Goal: Task Accomplishment & Management: Use online tool/utility

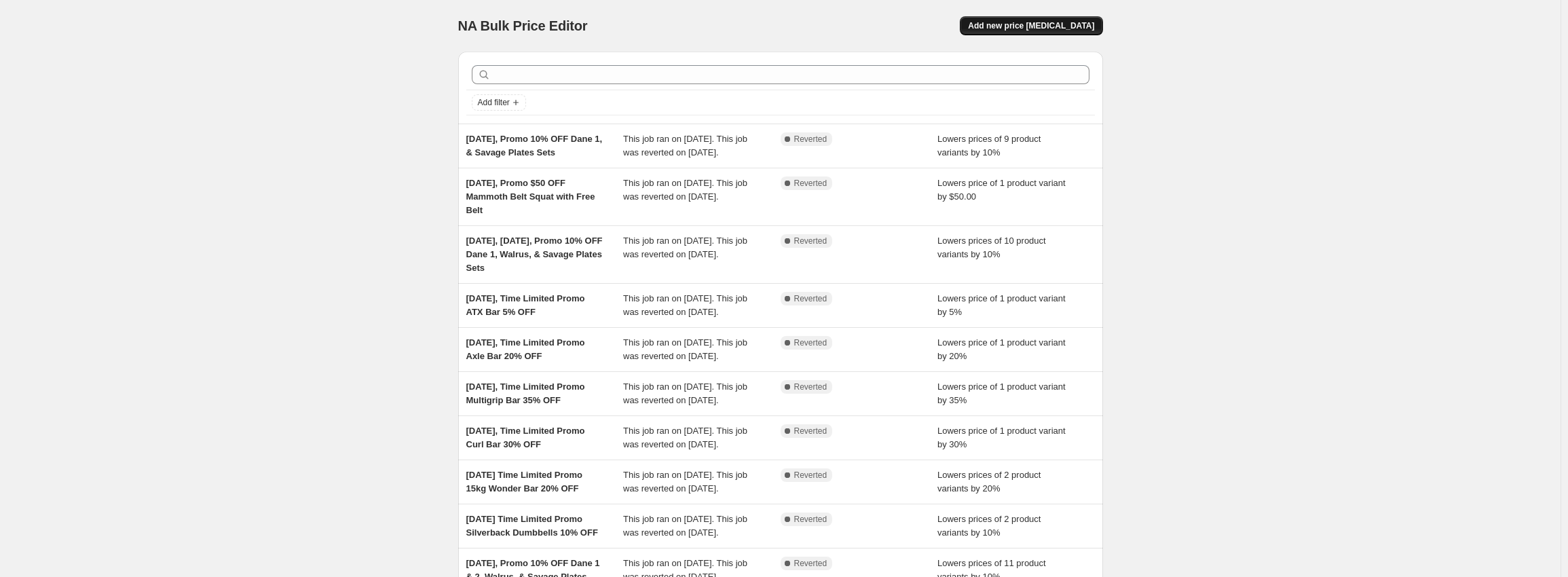
click at [1011, 30] on span "Add new price [MEDICAL_DATA]" at bounding box center [1031, 25] width 127 height 11
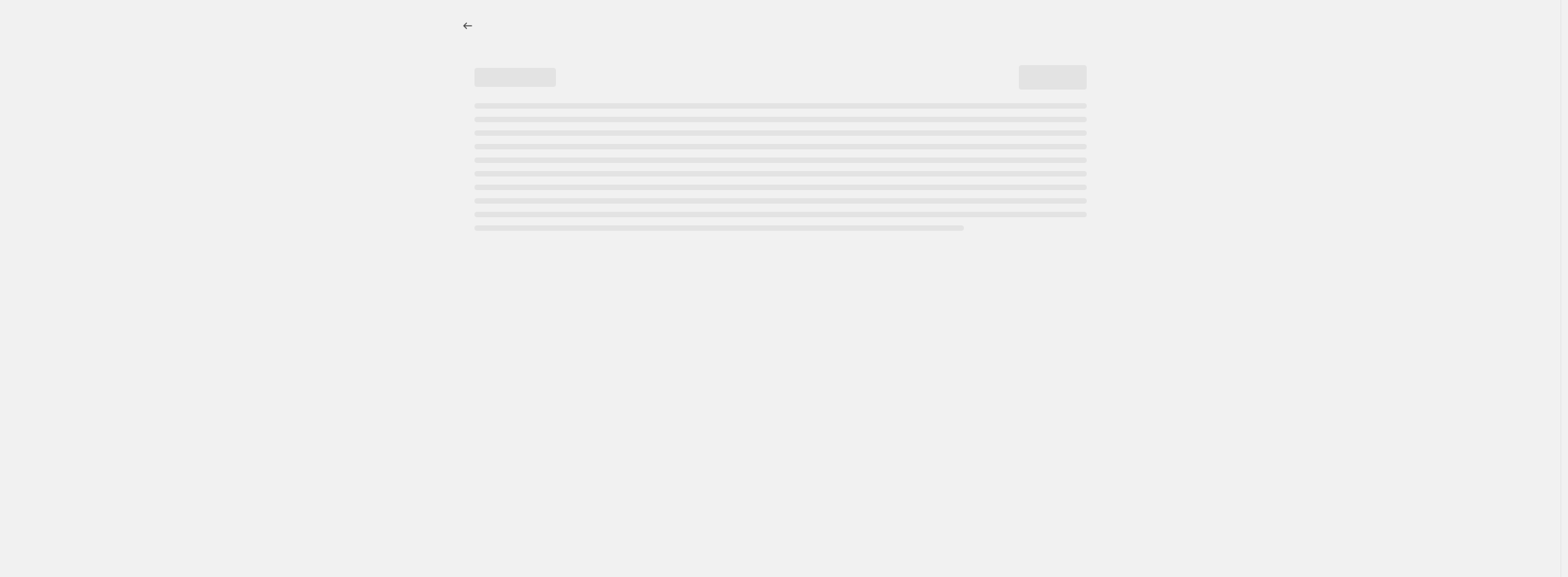
select select "percentage"
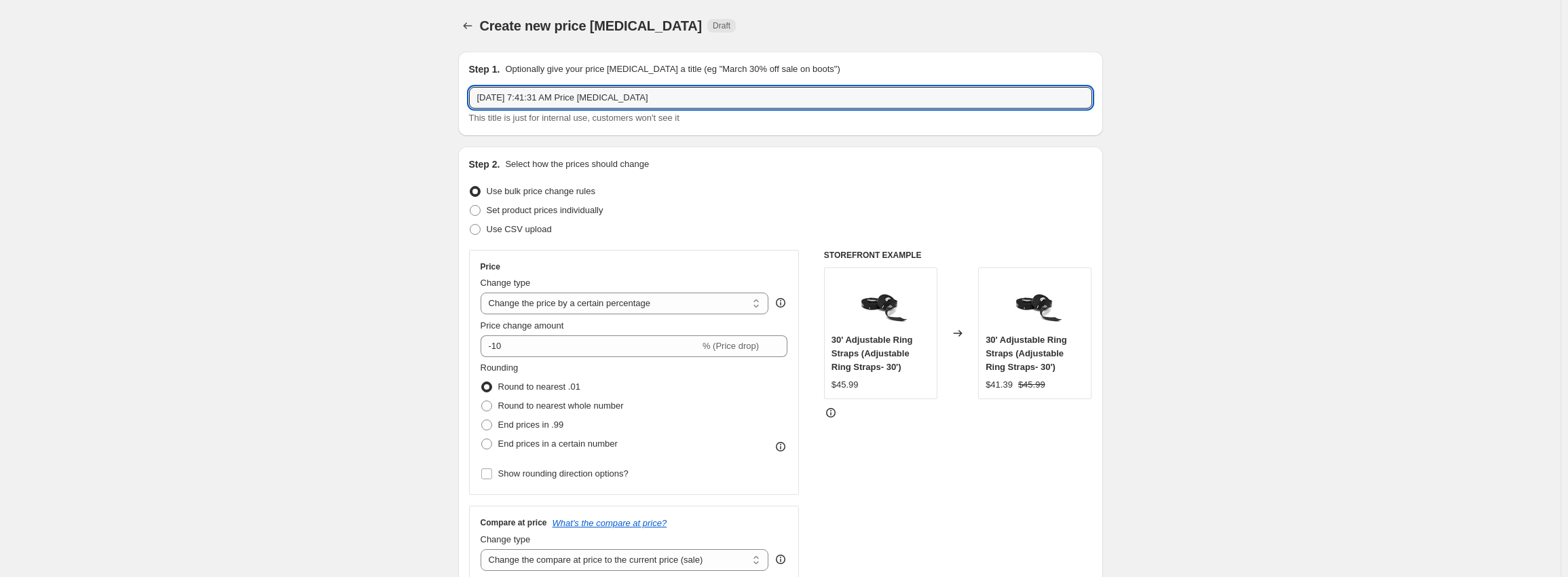
drag, startPoint x: 665, startPoint y: 97, endPoint x: 172, endPoint y: 99, distance: 493.0
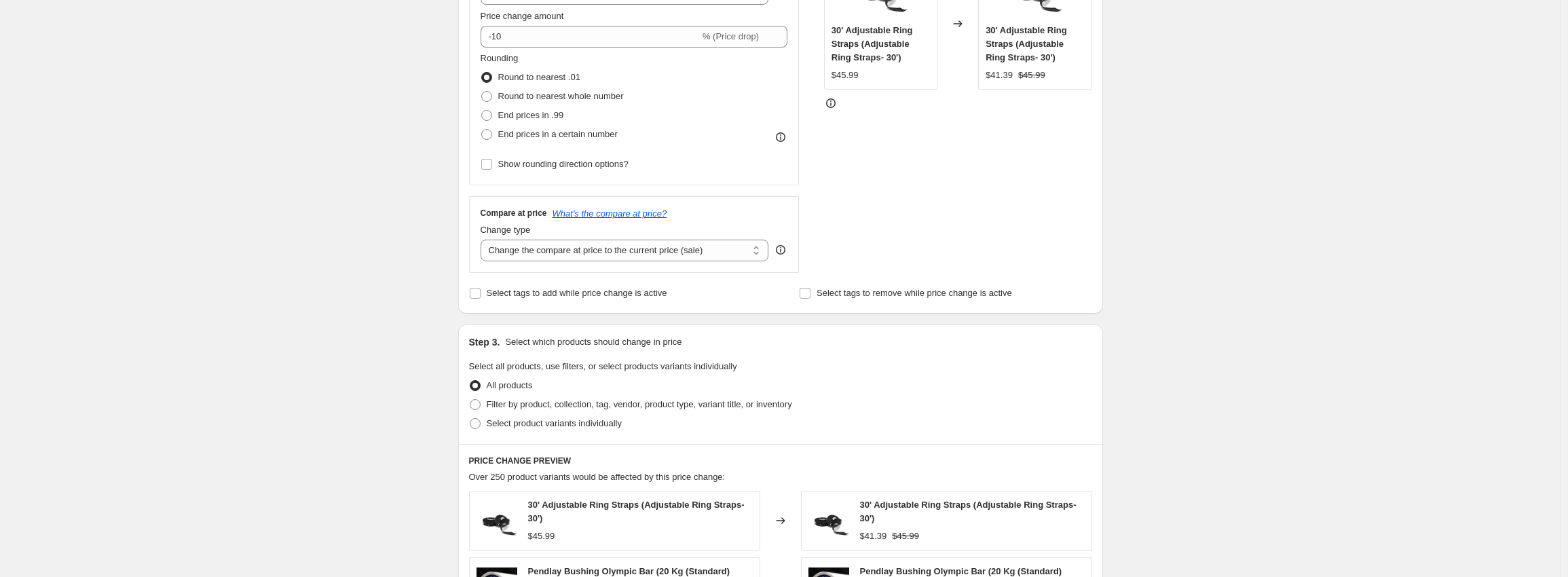
scroll to position [339, 0]
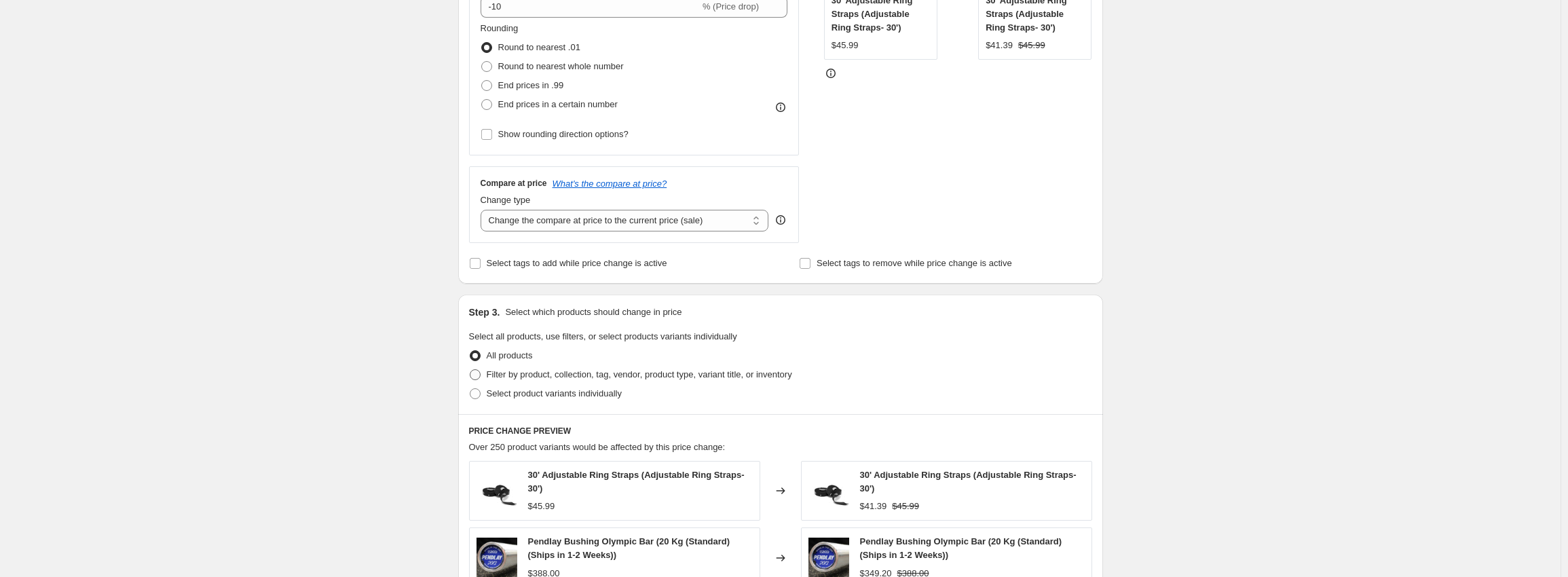
type input "[DATE], Rack Attack Sale 10% Various Squat Racks and Rack Attachments"
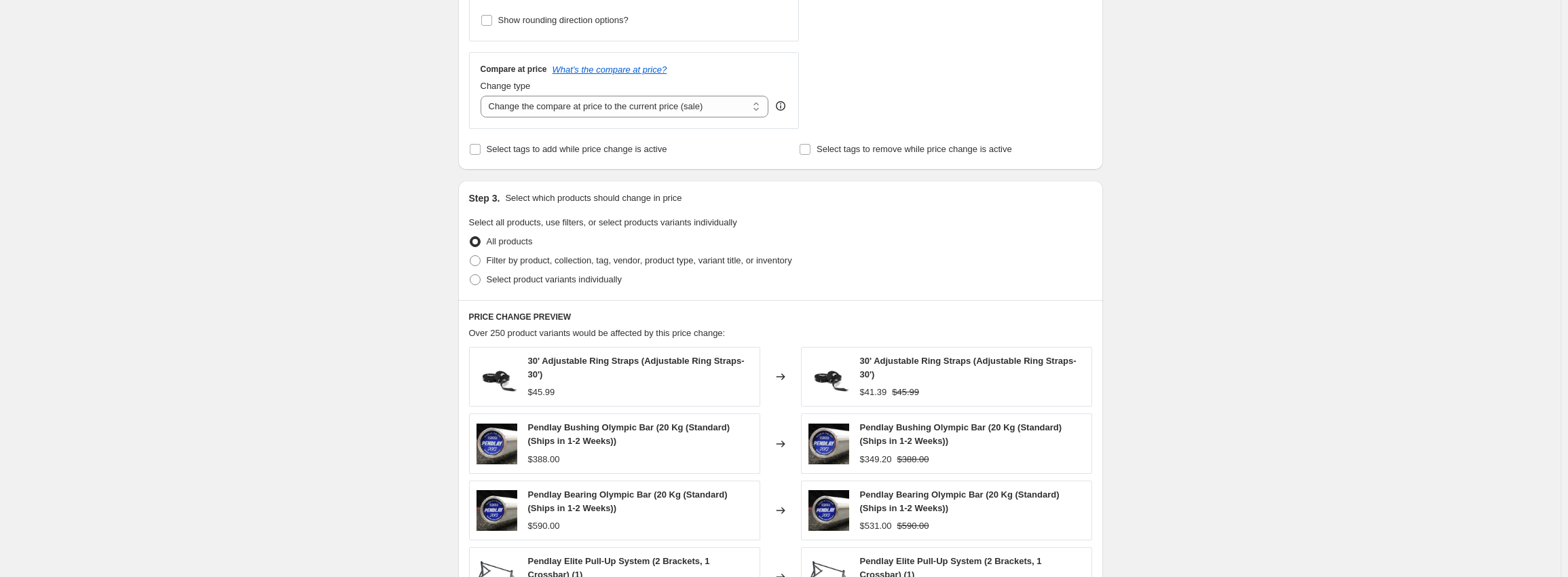
scroll to position [475, 0]
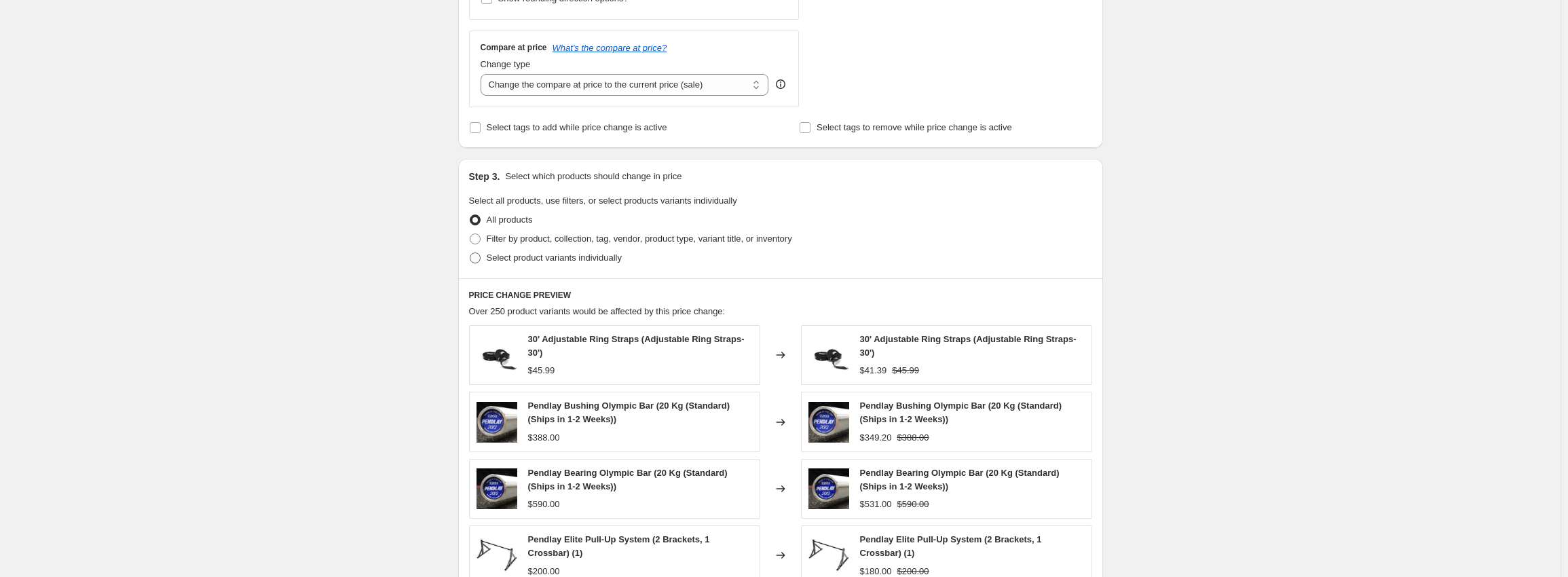
click at [492, 259] on span "Select product variants individually" at bounding box center [554, 257] width 135 height 10
click at [470, 253] on input "Select product variants individually" at bounding box center [469, 252] width 1 height 1
radio input "true"
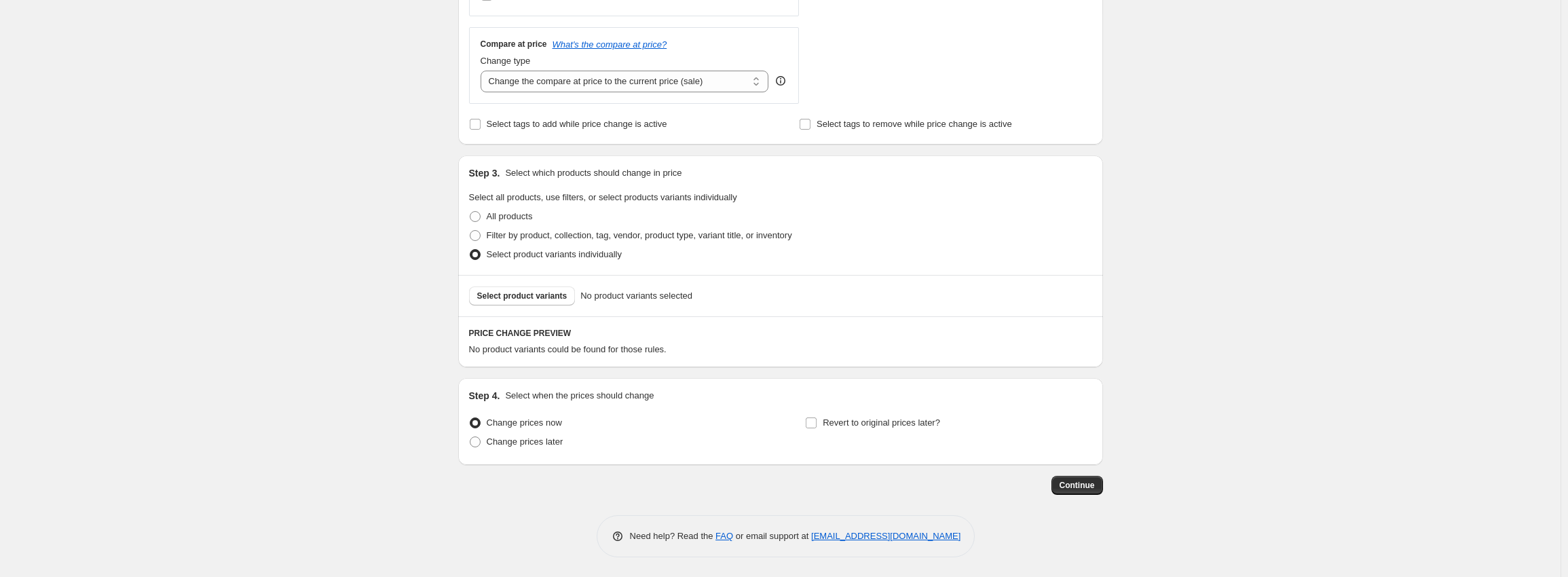
scroll to position [480, 0]
click at [816, 422] on input "Revert to original prices later?" at bounding box center [811, 422] width 11 height 11
checkbox input "true"
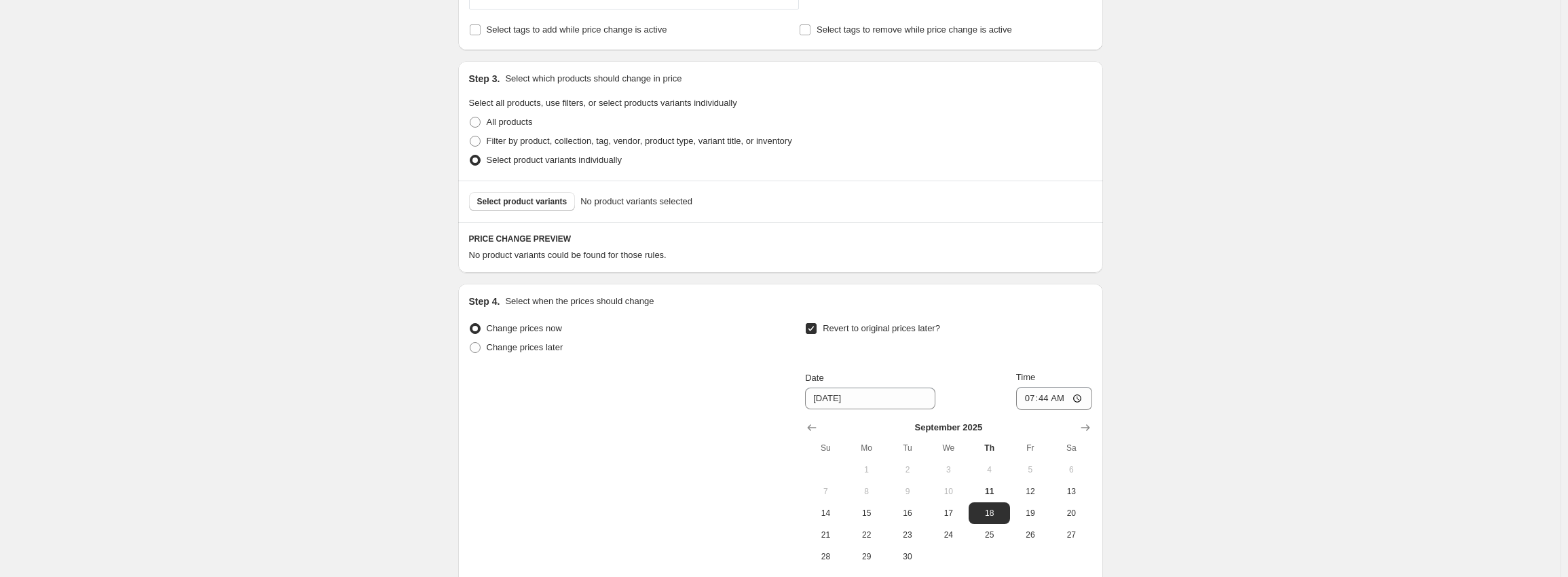
scroll to position [712, 0]
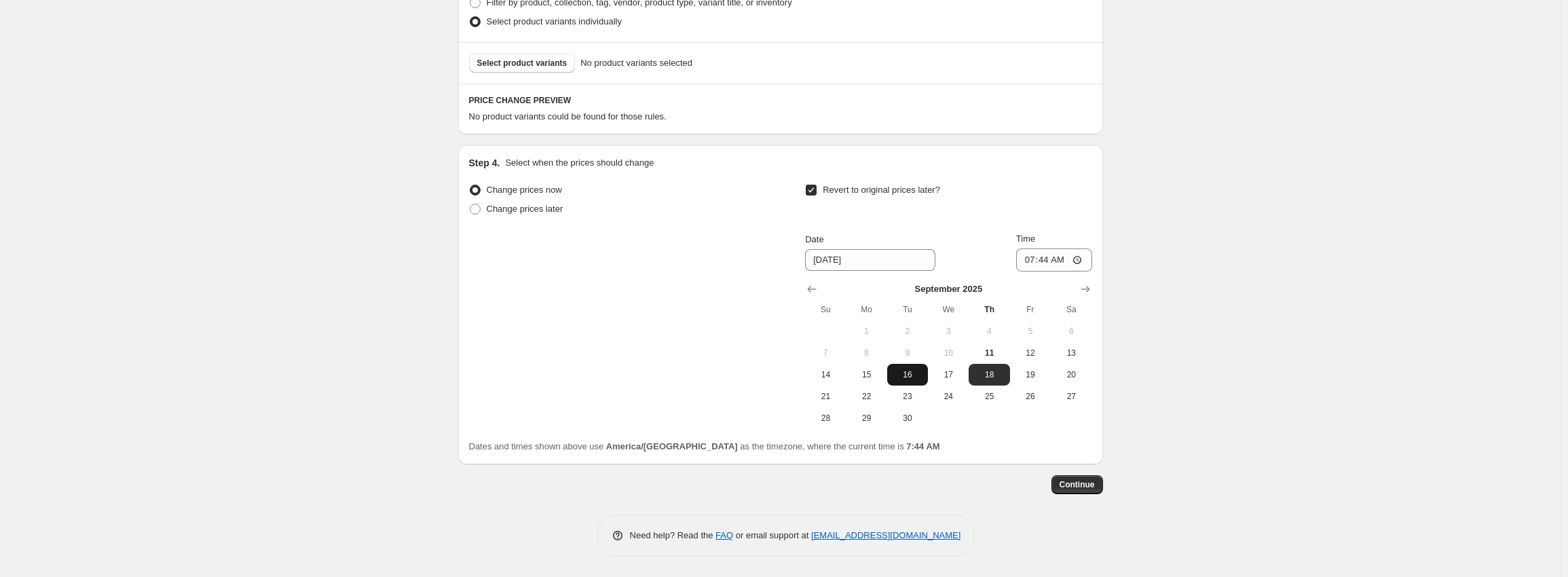
click at [915, 375] on span "16" at bounding box center [908, 374] width 30 height 11
type input "[DATE]"
click at [1031, 263] on input "07:44" at bounding box center [1054, 260] width 76 height 23
type input "05:00"
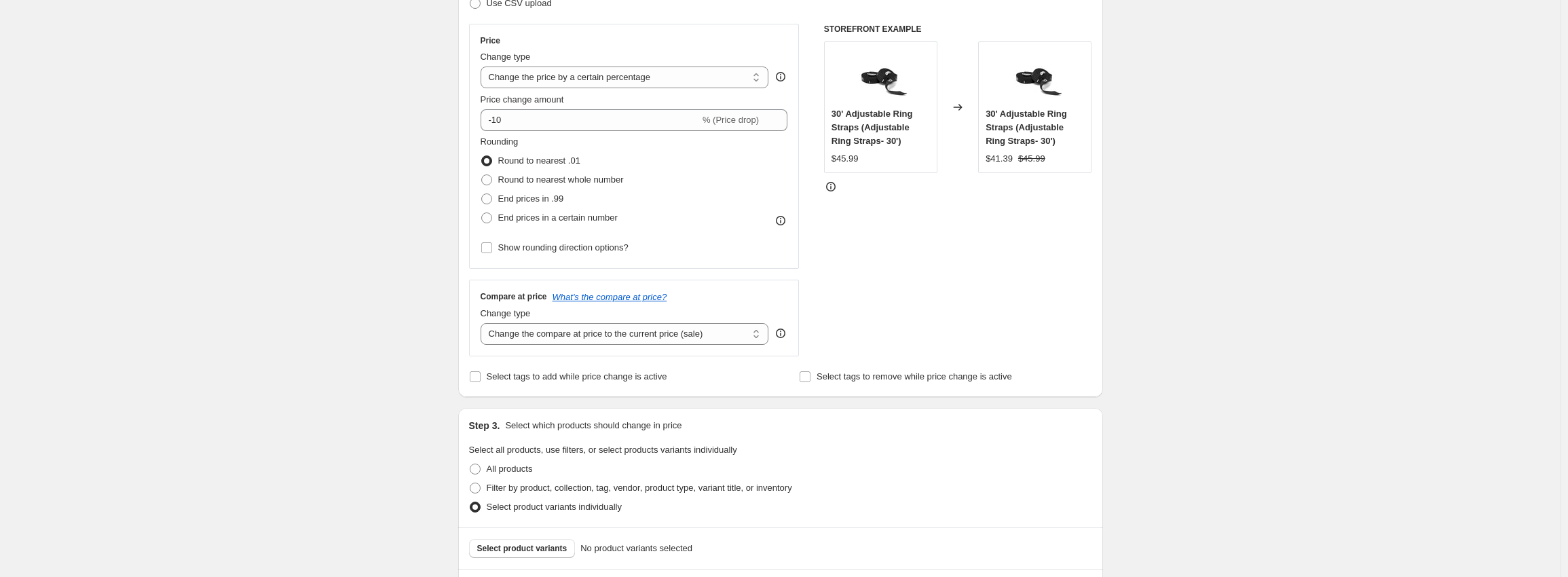
scroll to position [305, 0]
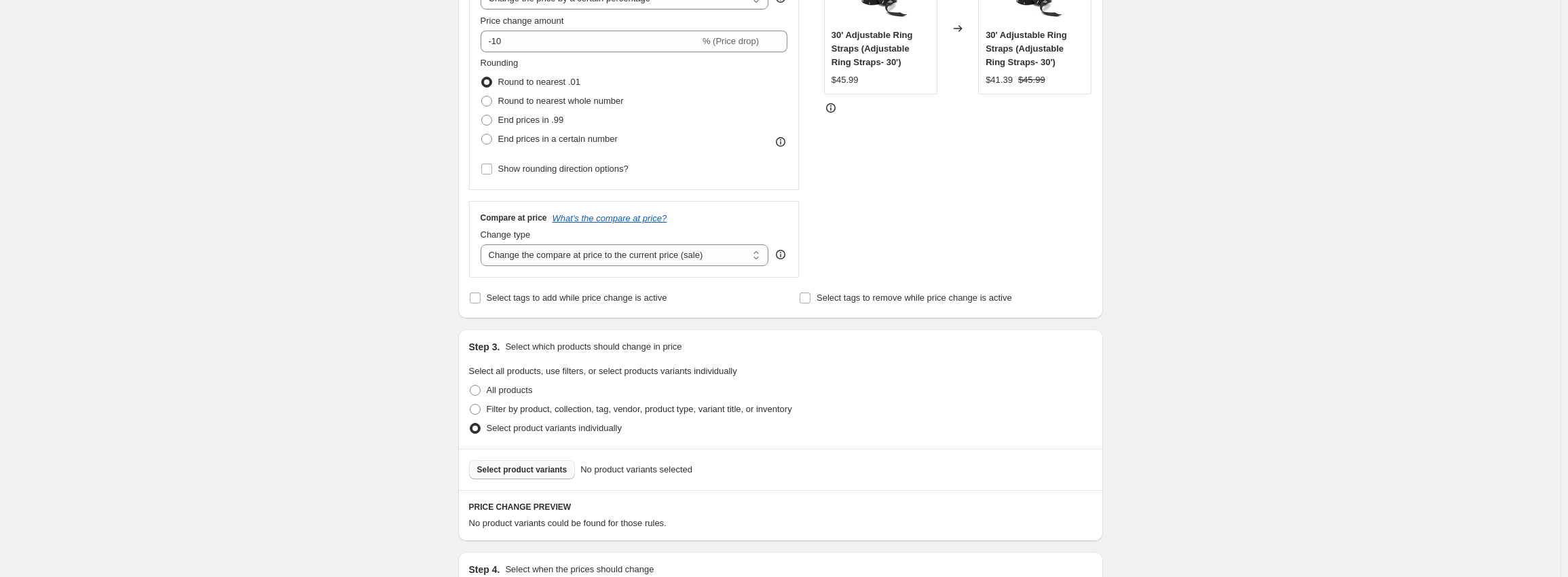
click at [531, 468] on span "Select product variants" at bounding box center [522, 469] width 90 height 11
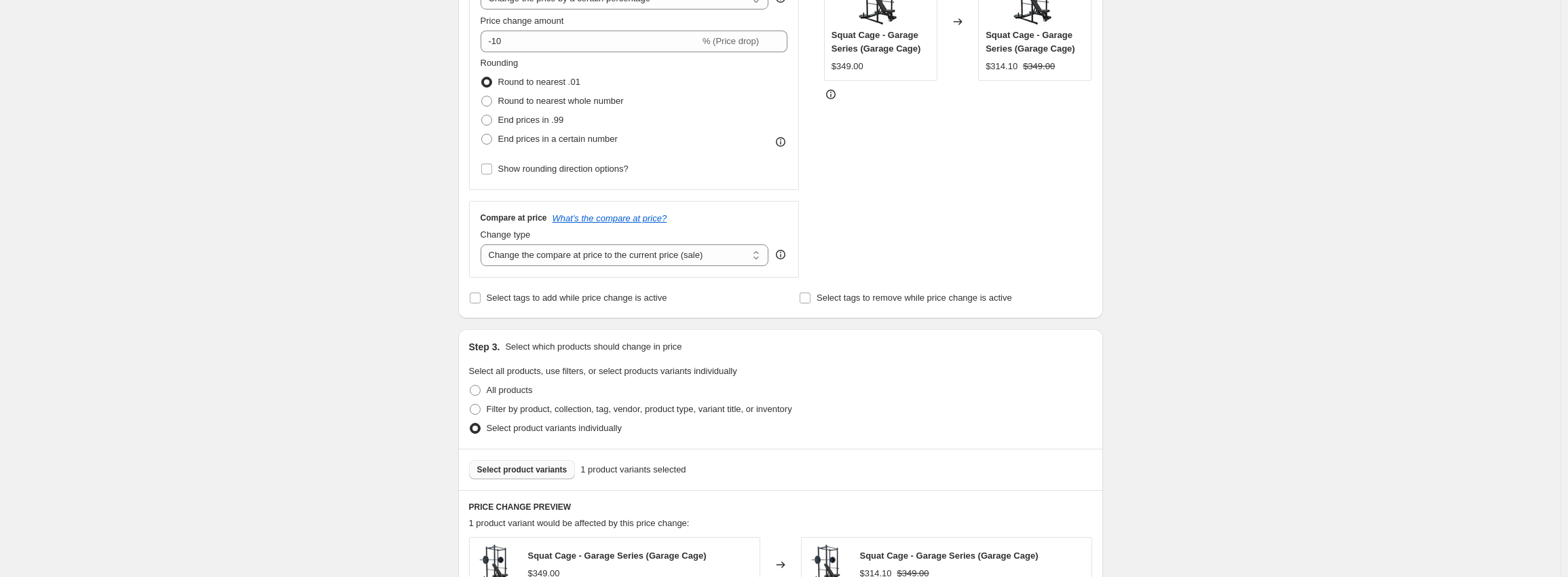
click at [551, 471] on span "Select product variants" at bounding box center [522, 469] width 90 height 11
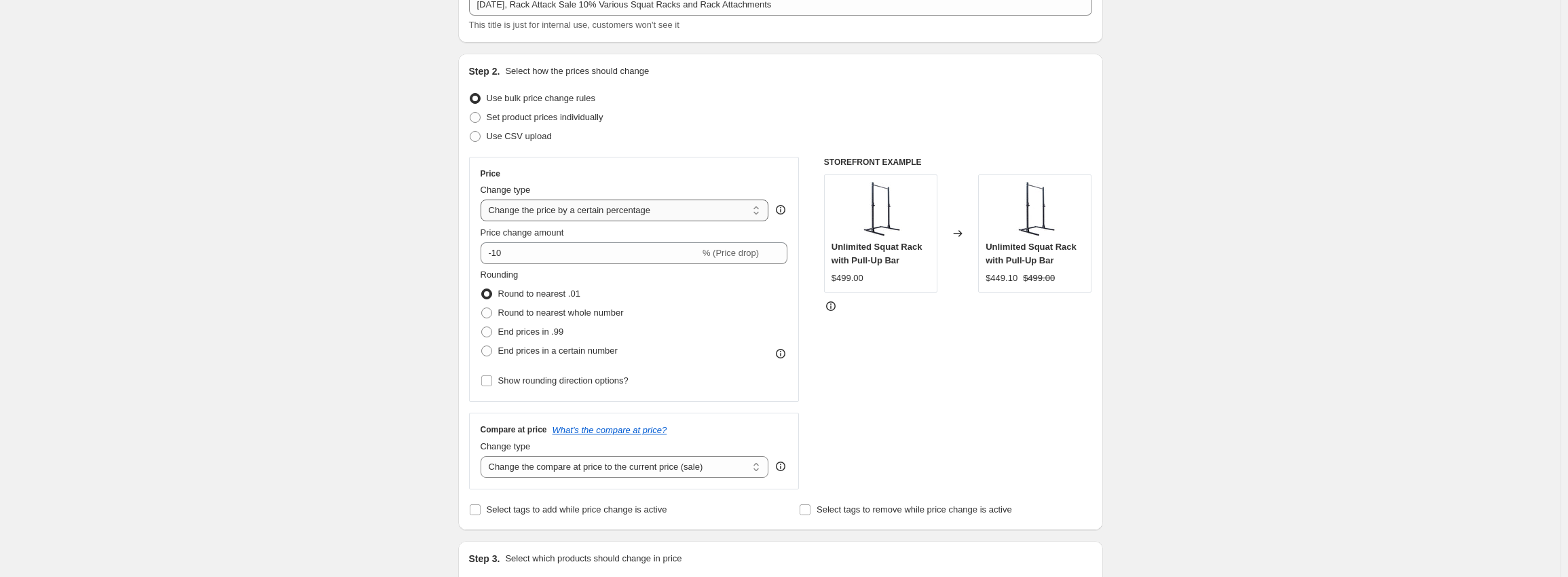
scroll to position [339, 0]
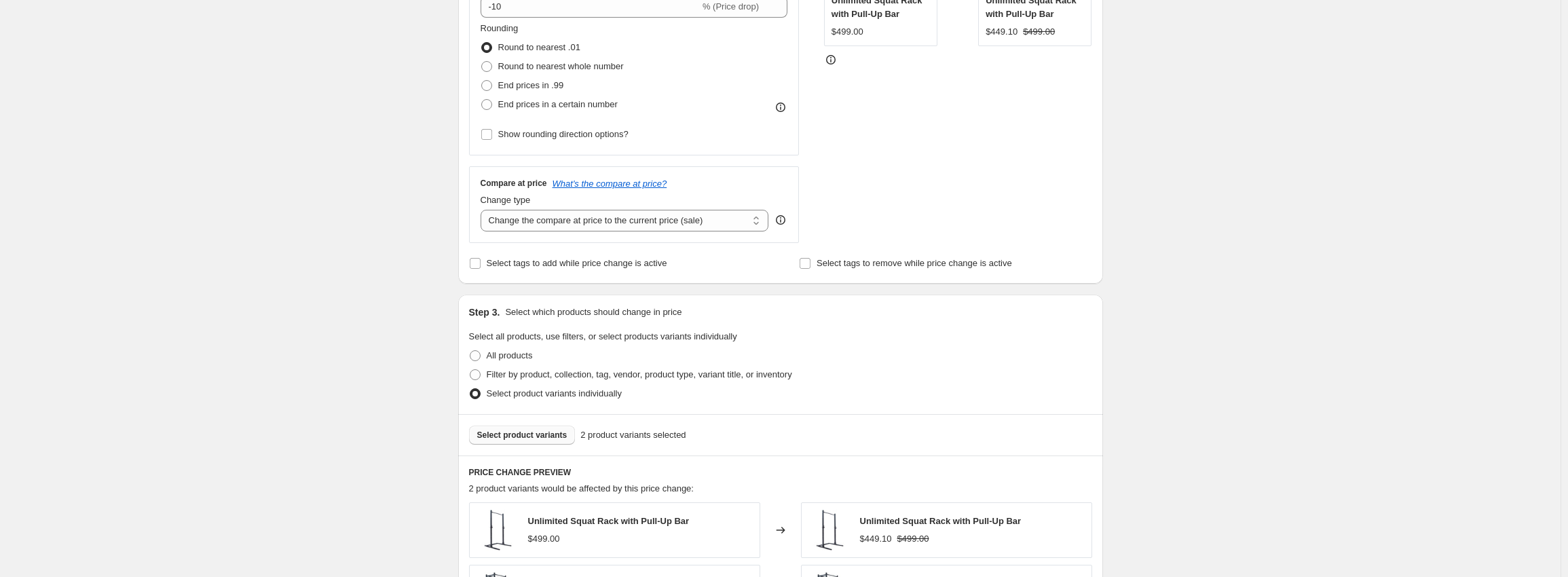
click at [521, 443] on button "Select product variants" at bounding box center [522, 435] width 107 height 19
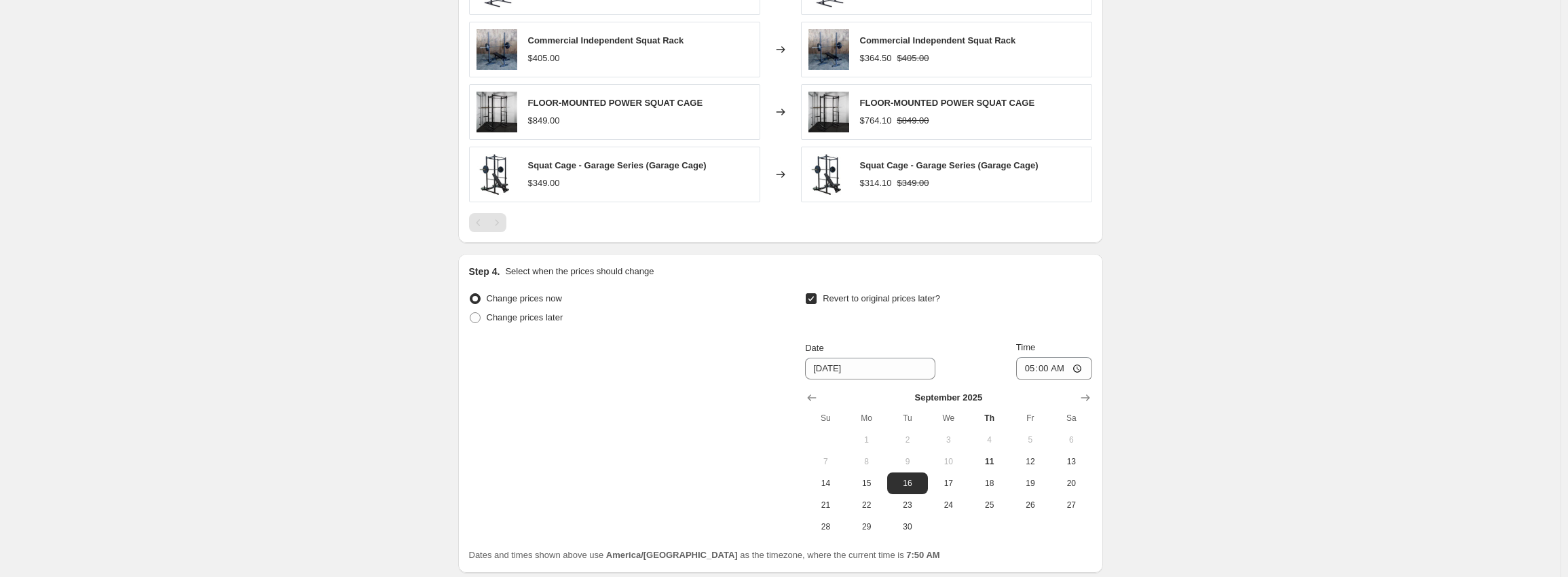
scroll to position [475, 0]
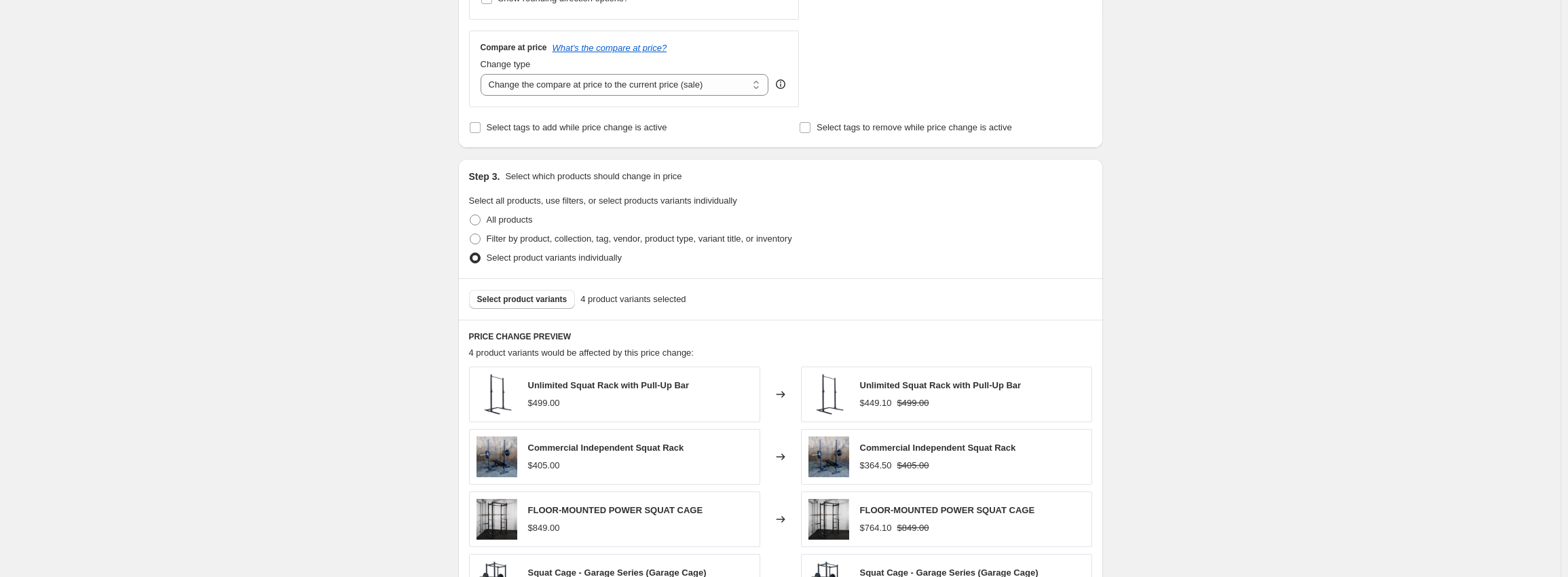
click at [530, 314] on div "Select product variants 4 product variants selected" at bounding box center [780, 298] width 645 height 41
click at [537, 299] on span "Select product variants" at bounding box center [522, 298] width 90 height 11
click at [544, 290] on button "Select product variants" at bounding box center [522, 299] width 107 height 19
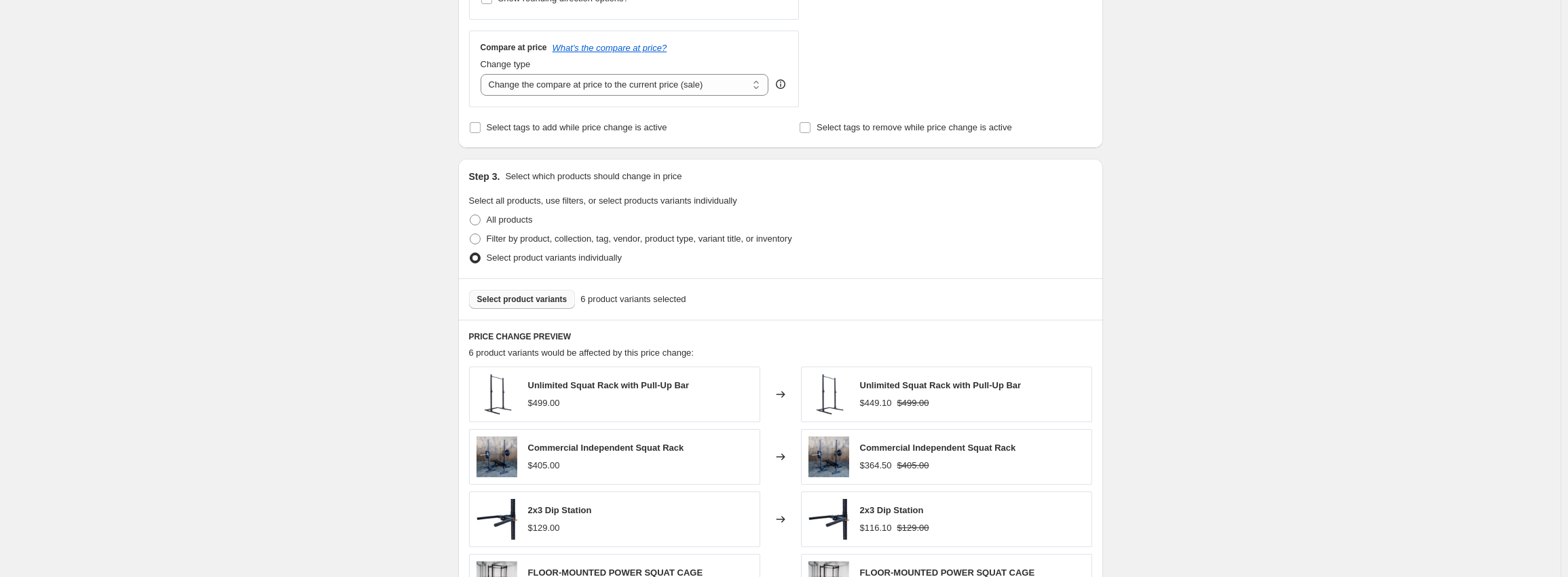
click at [535, 301] on span "Select product variants" at bounding box center [522, 298] width 90 height 11
click at [516, 295] on span "Select product variants" at bounding box center [522, 298] width 90 height 11
click at [522, 304] on span "Select product variants" at bounding box center [522, 298] width 90 height 11
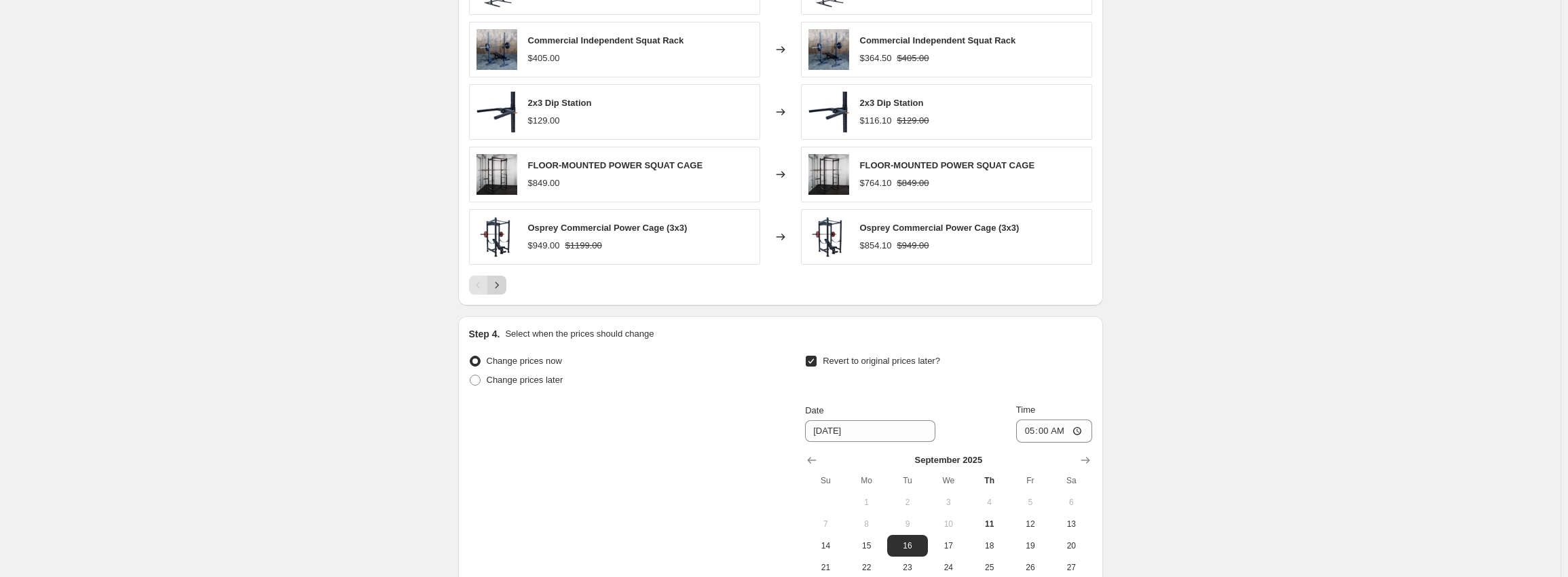
click at [498, 288] on icon "Next" at bounding box center [497, 284] width 14 height 14
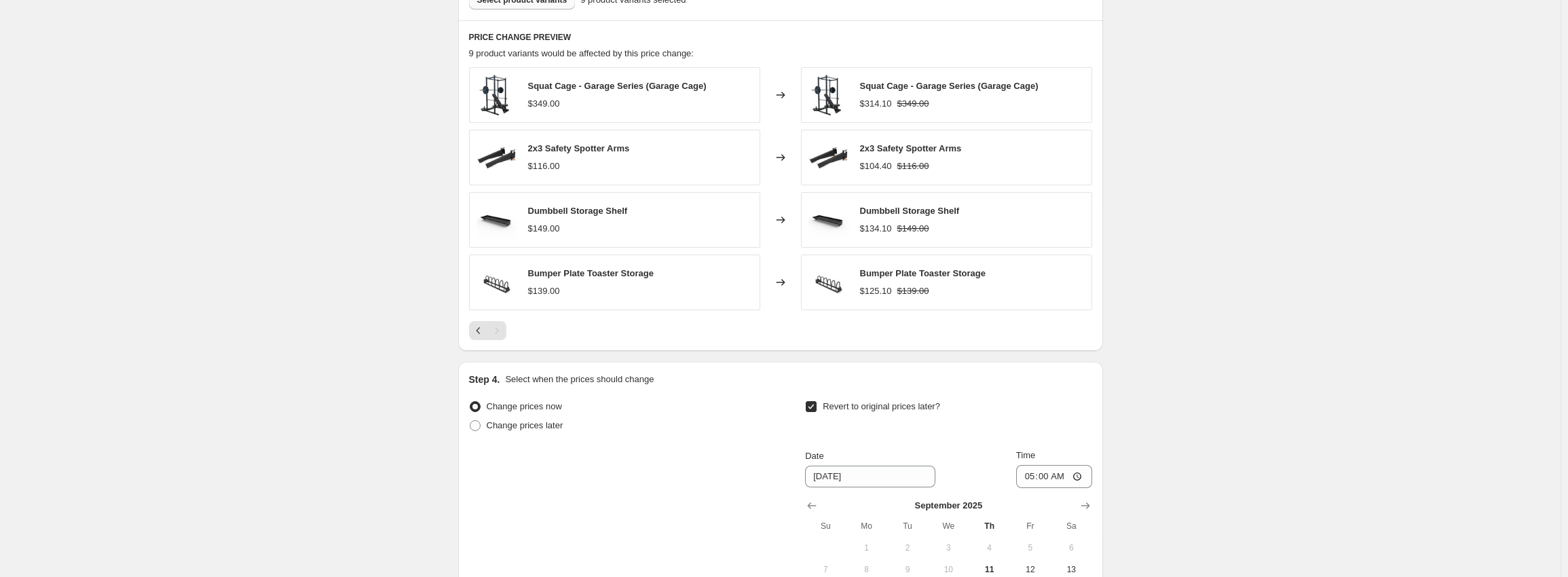
scroll to position [746, 0]
